Goal: Find specific page/section: Find specific page/section

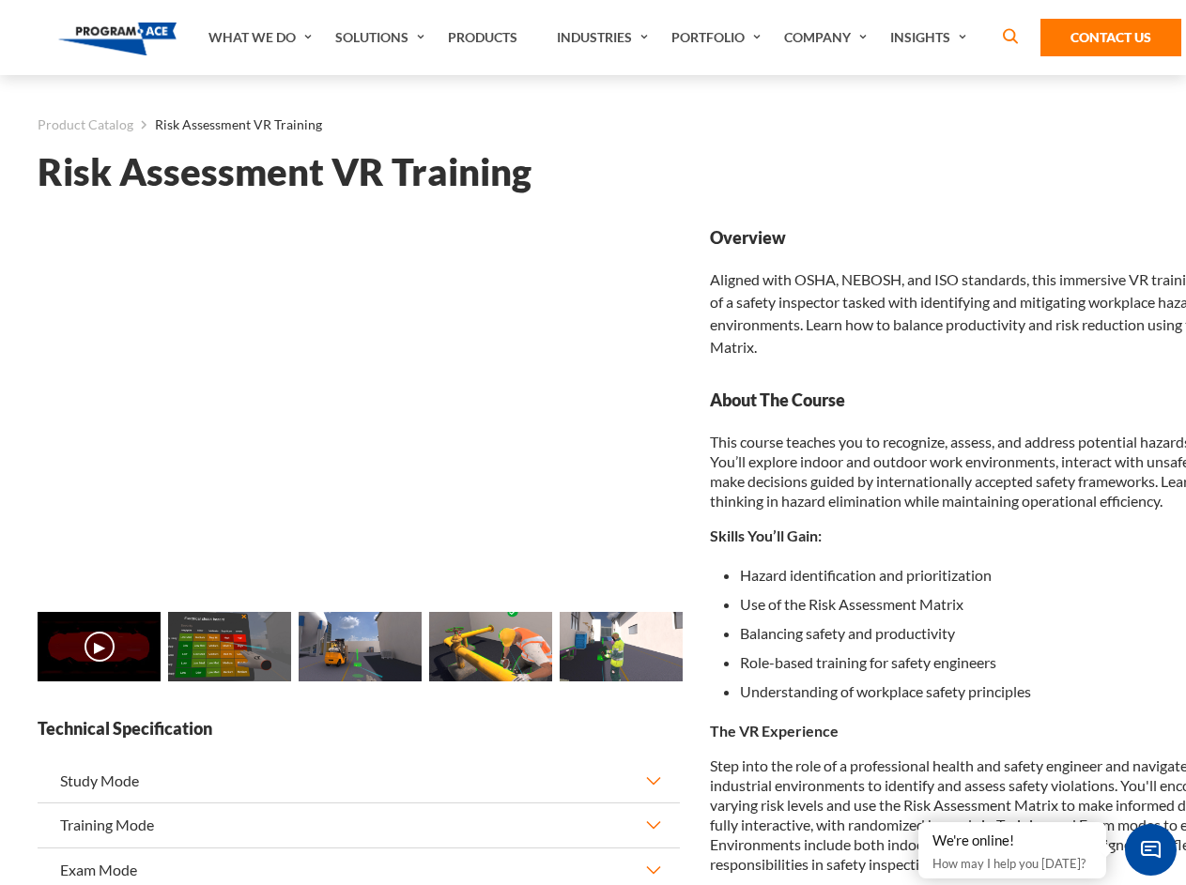
click at [359, 657] on img at bounding box center [360, 646] width 123 height 69
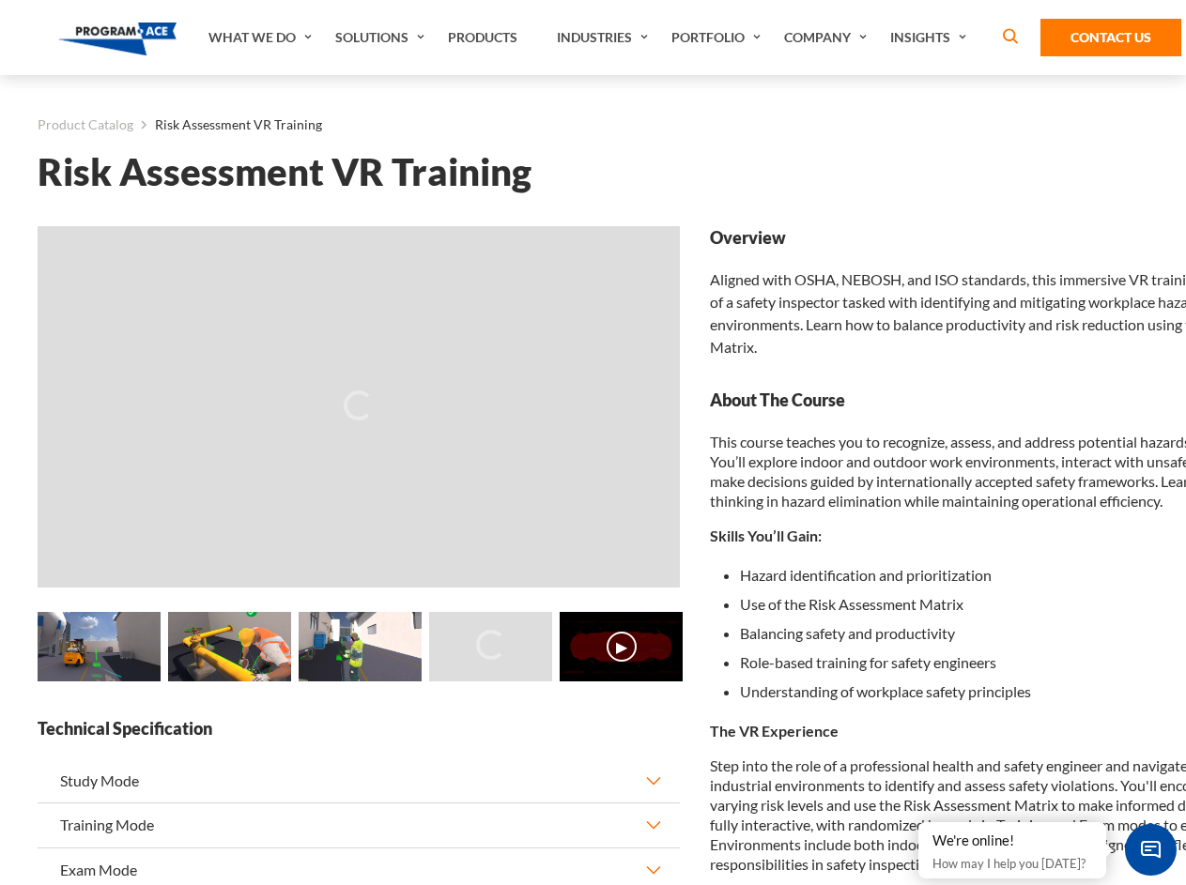
click at [0, 657] on main "Product Catalog Risk Assessment VR Training Risk Assessment VR Training Loading…" at bounding box center [593, 772] width 1186 height 1395
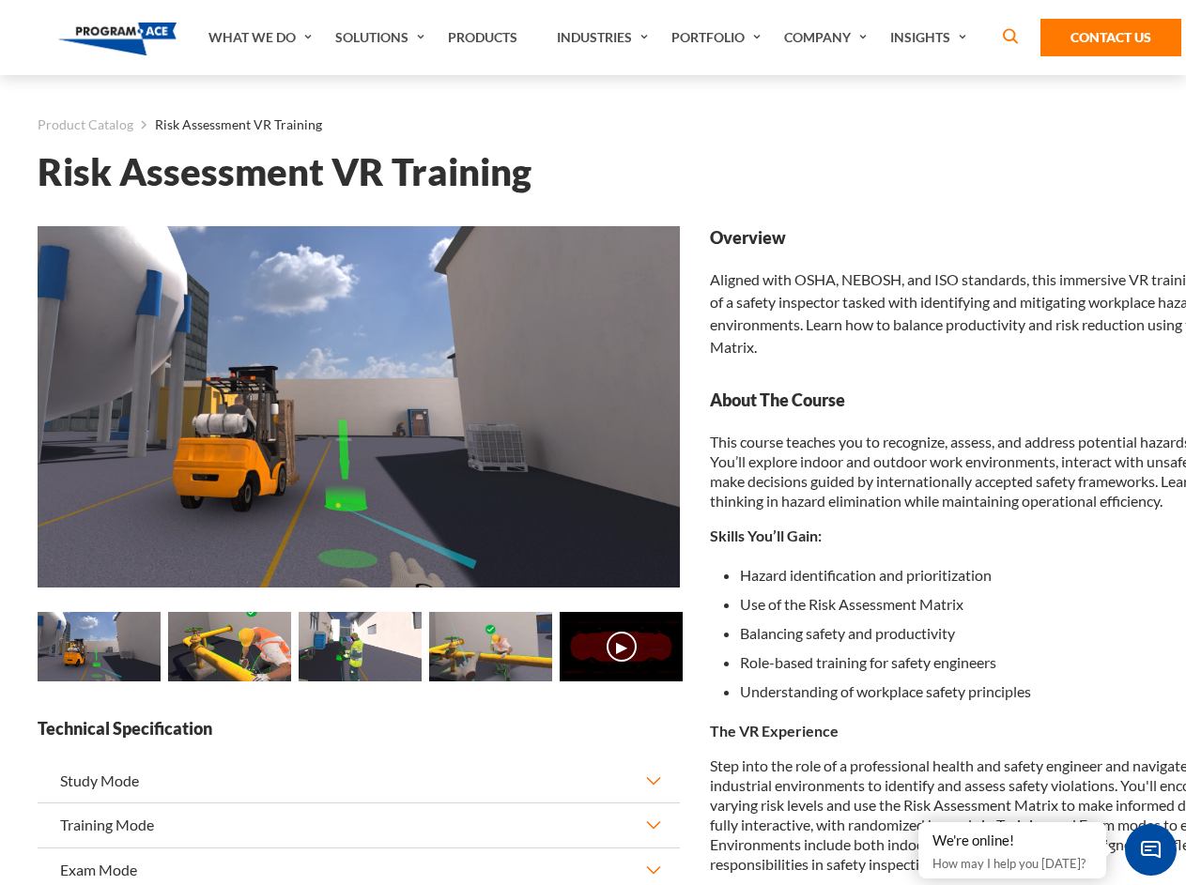
click at [0, 657] on main "Product Catalog Risk Assessment VR Training Risk Assessment VR Training Loading…" at bounding box center [593, 772] width 1186 height 1395
click at [15, 657] on main "Product Catalog Risk Assessment VR Training Risk Assessment VR Training Loading…" at bounding box center [593, 772] width 1186 height 1395
click at [99, 650] on img at bounding box center [99, 646] width 123 height 69
click at [229, 650] on img at bounding box center [229, 646] width 123 height 69
click at [360, 650] on img at bounding box center [360, 646] width 123 height 69
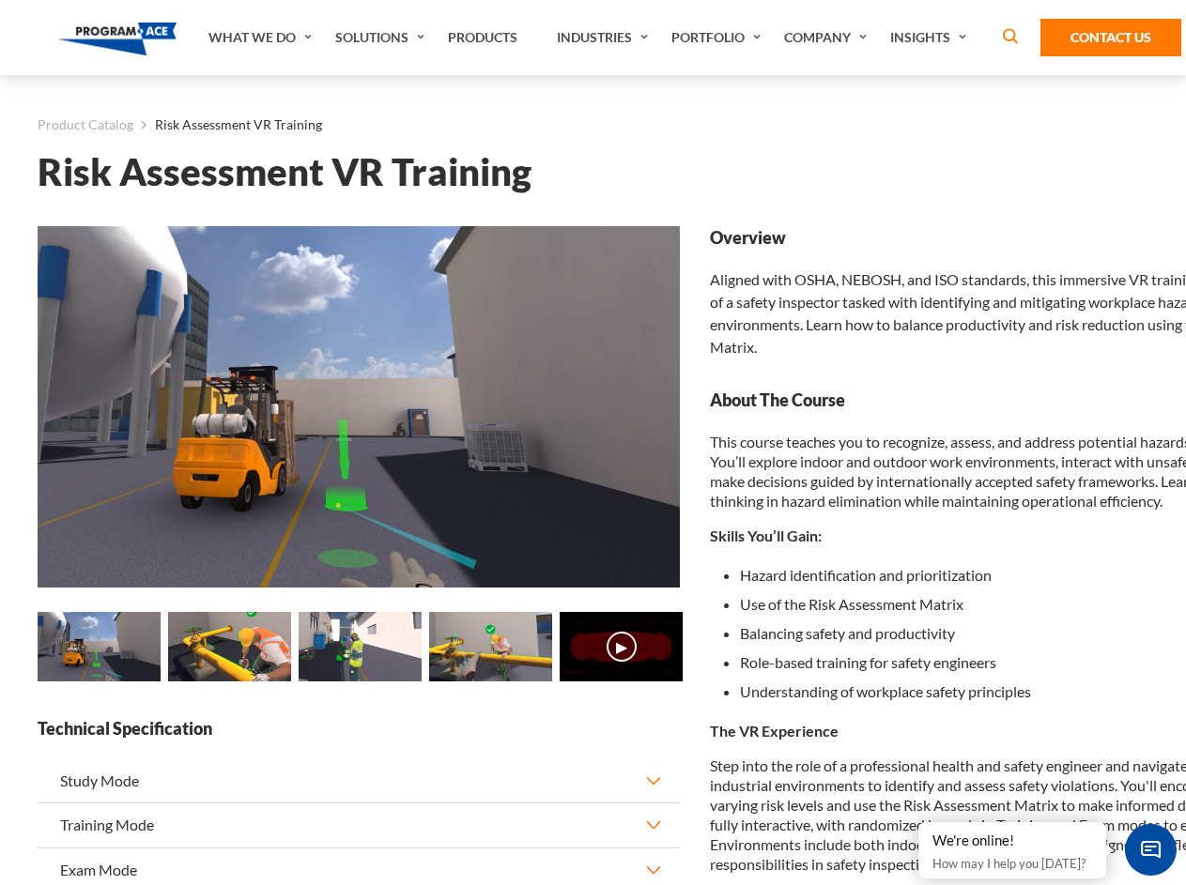
click at [490, 650] on img at bounding box center [490, 646] width 123 height 69
